Goal: Register for event/course

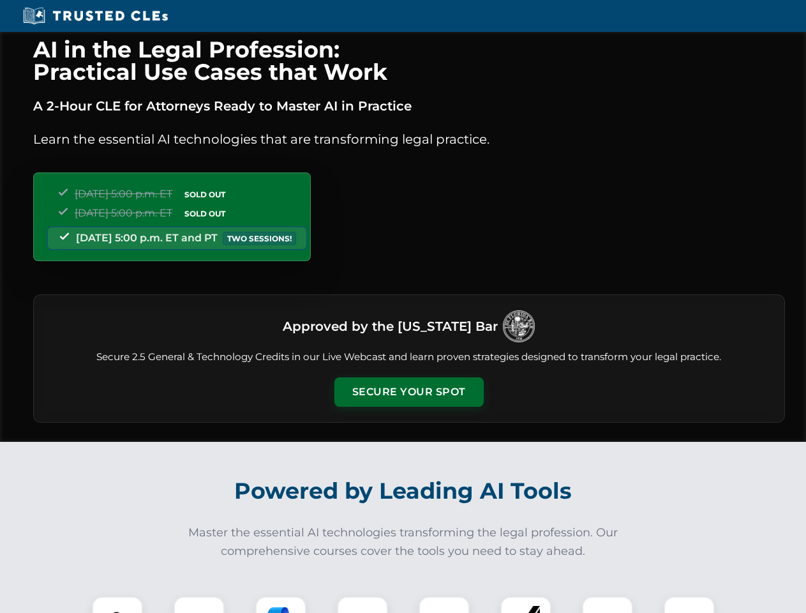
click at [408, 392] on button "Secure Your Spot" at bounding box center [408, 391] width 149 height 29
click at [117, 604] on img at bounding box center [117, 621] width 37 height 37
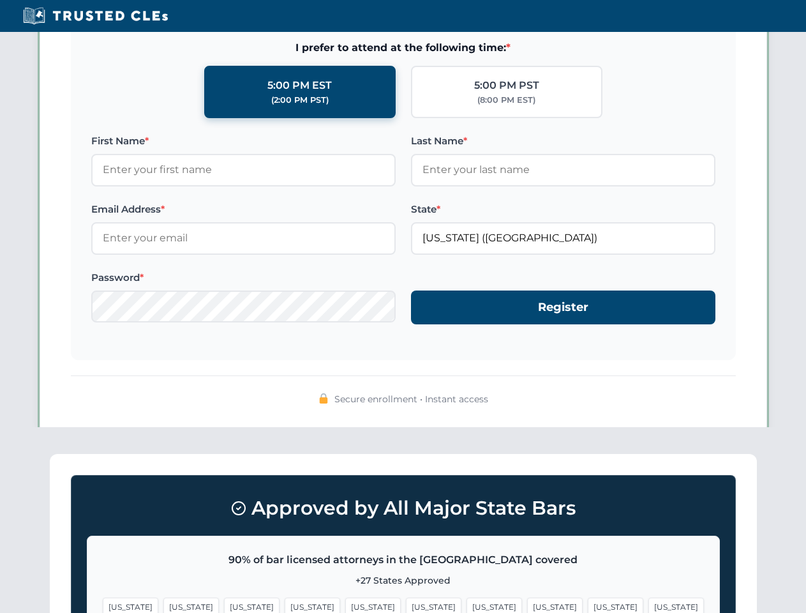
click at [466, 604] on span "[US_STATE]" at bounding box center [494, 606] width 56 height 19
click at [588, 604] on span "[US_STATE]" at bounding box center [616, 606] width 56 height 19
